Goal: Check status: Check status

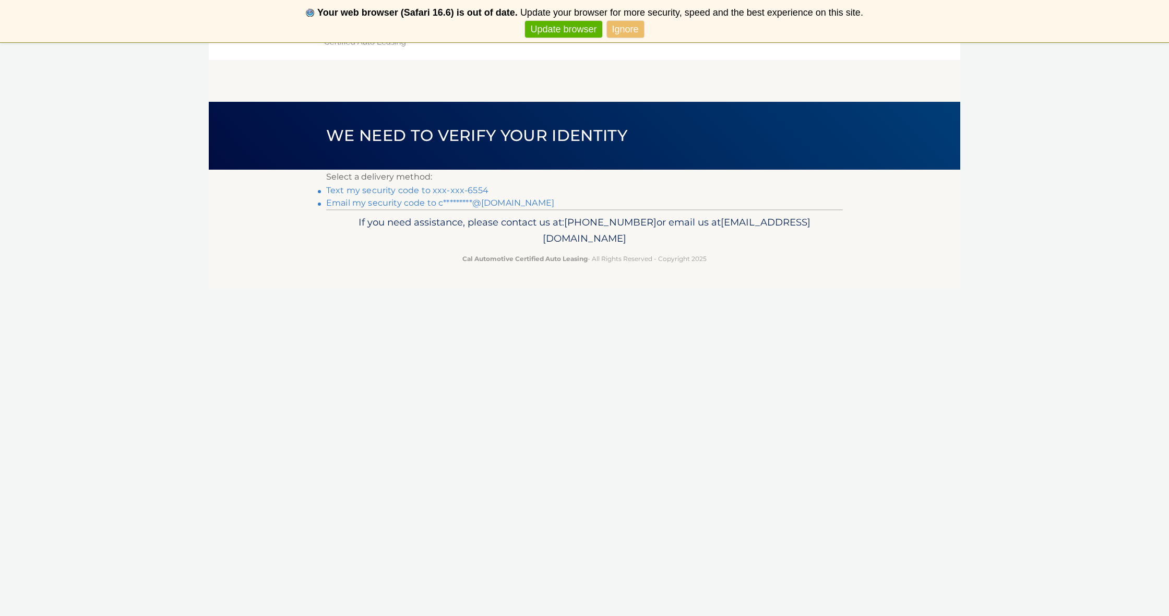
click at [612, 28] on link "Ignore" at bounding box center [625, 29] width 37 height 17
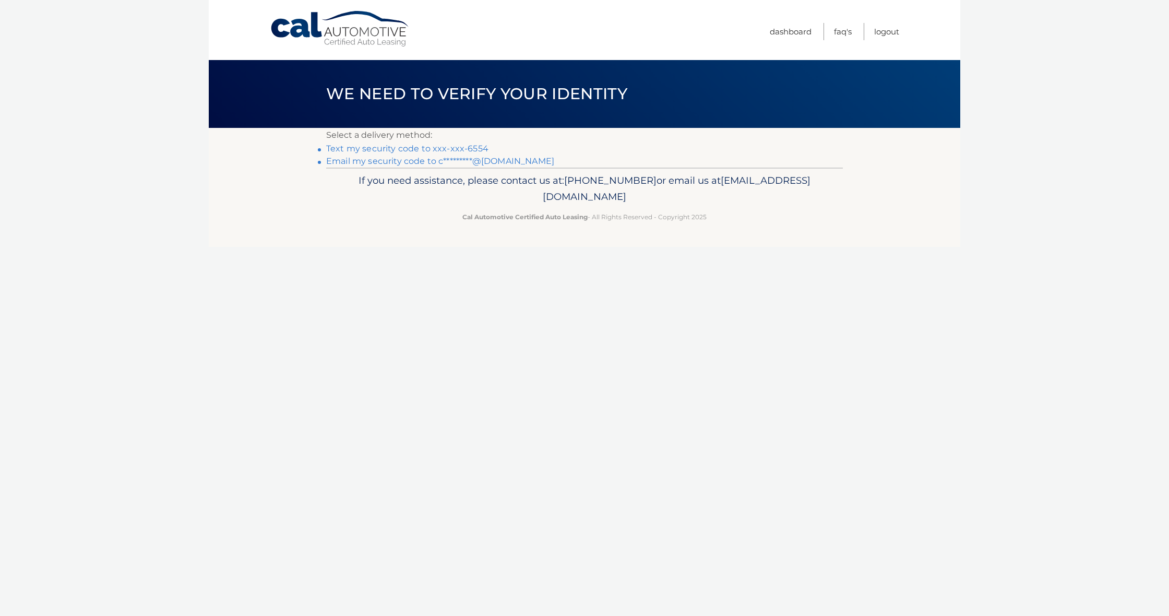
click at [459, 150] on link "Text my security code to xxx-xxx-6554" at bounding box center [407, 148] width 162 height 10
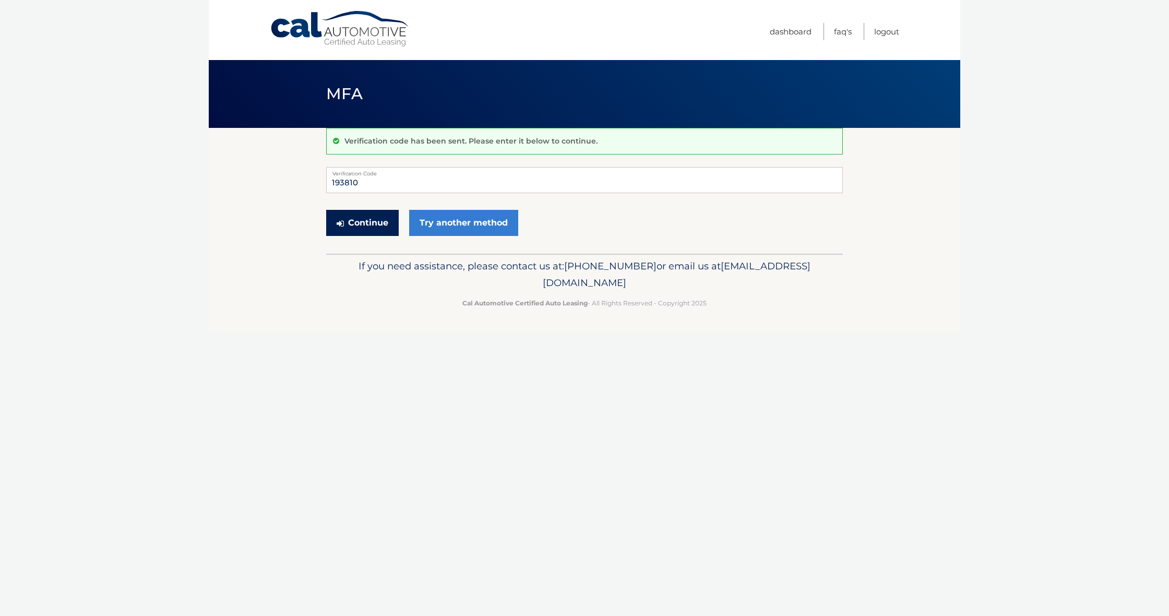
type input "193810"
click at [370, 227] on button "Continue" at bounding box center [362, 223] width 73 height 26
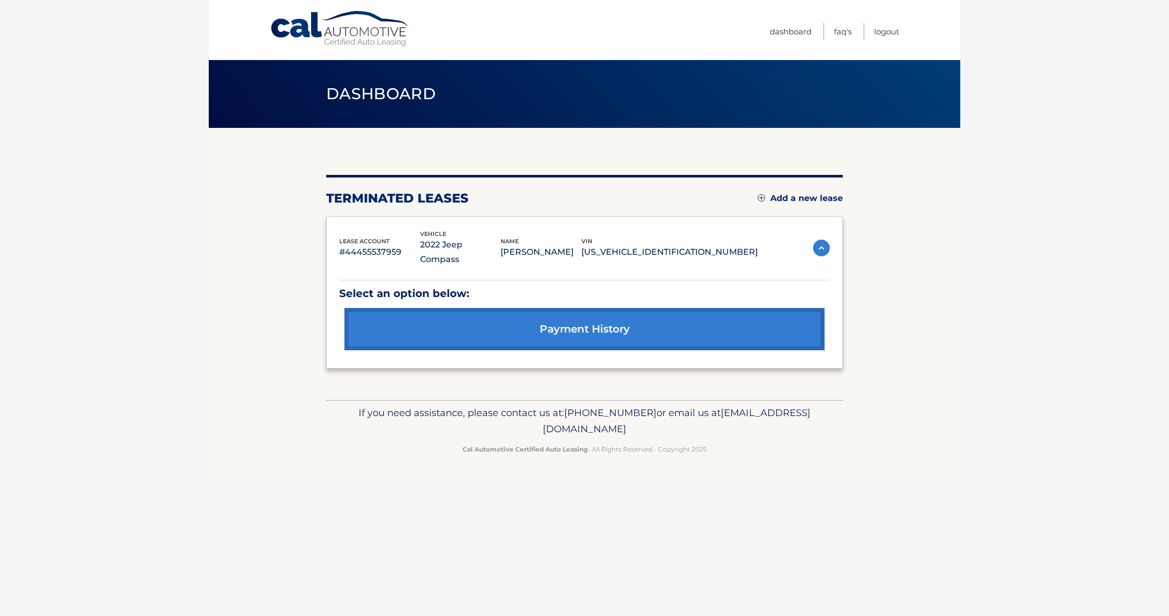
click at [820, 242] on img at bounding box center [821, 248] width 17 height 17
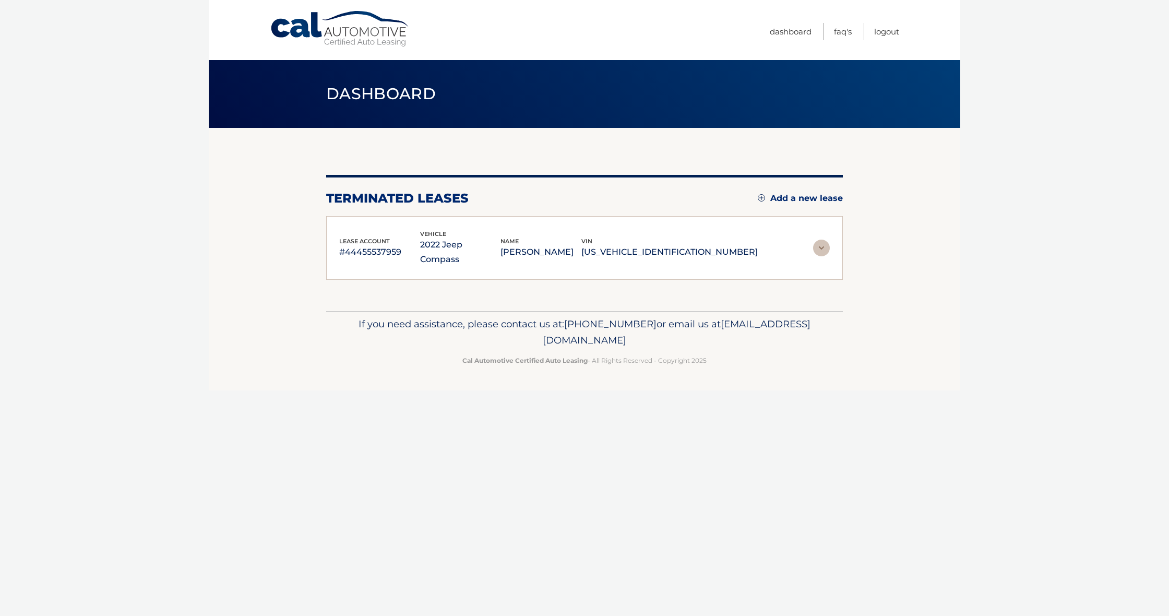
click at [820, 242] on img at bounding box center [821, 248] width 17 height 17
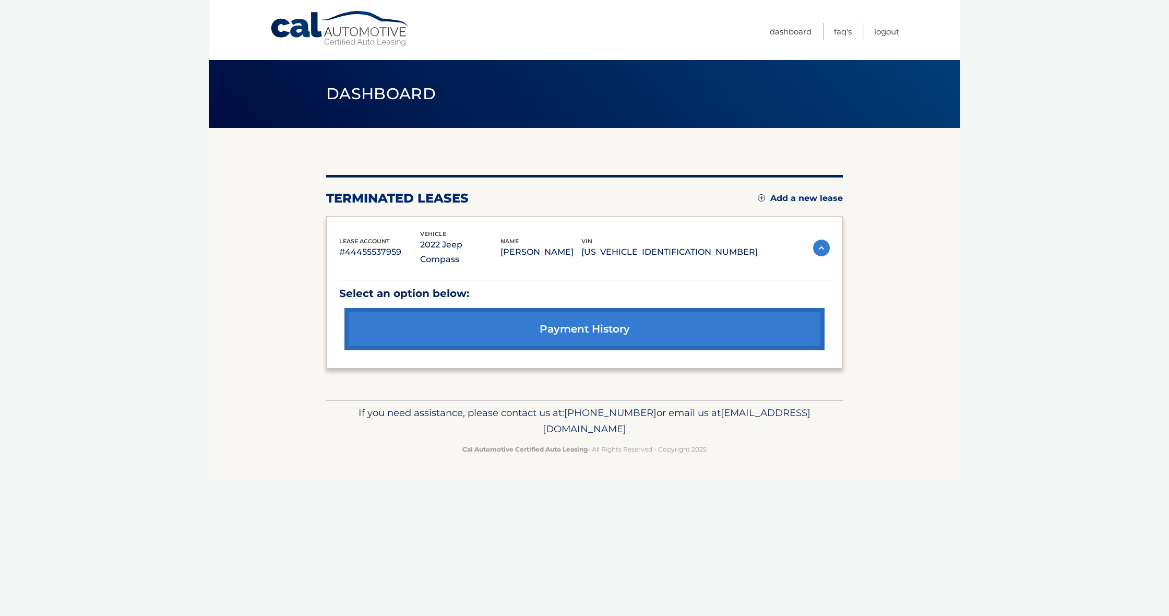
click at [676, 309] on link "payment history" at bounding box center [584, 329] width 480 height 42
